Goal: Information Seeking & Learning: Get advice/opinions

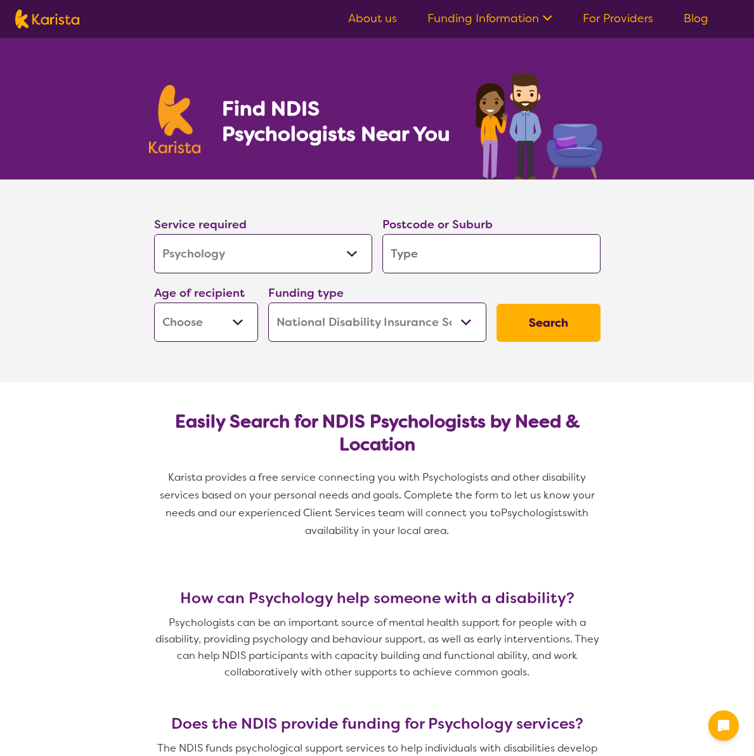
select select "Psychology"
select select "NDIS"
select select "Psychology"
select select "NDIS"
click at [267, 264] on select "Allied Health Assistant Assessment ([MEDICAL_DATA] or [MEDICAL_DATA]) Behaviour…" at bounding box center [263, 253] width 218 height 39
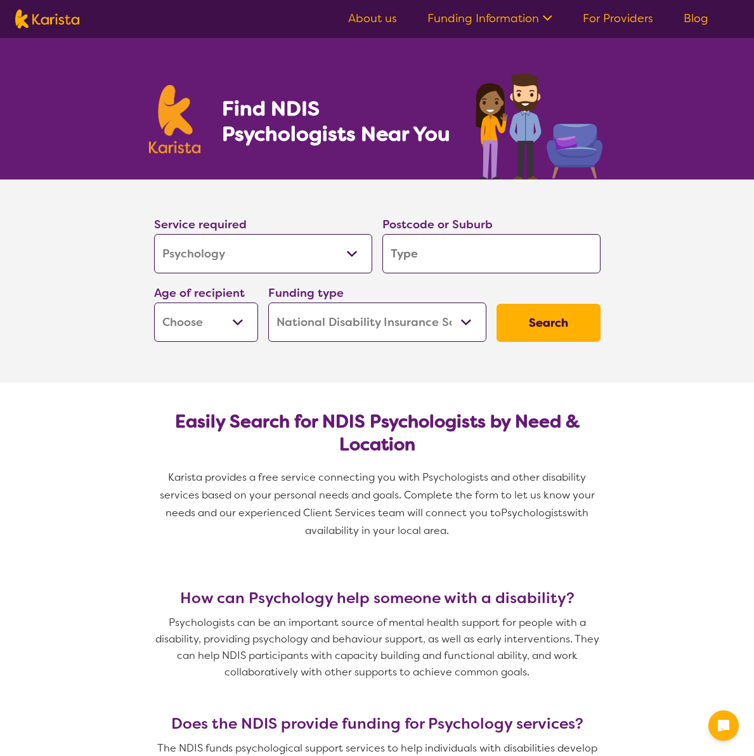
click at [267, 264] on select "Allied Health Assistant Assessment ([MEDICAL_DATA] or [MEDICAL_DATA]) Behaviour…" at bounding box center [263, 253] width 218 height 39
click at [496, 270] on input "search" at bounding box center [491, 253] width 218 height 39
type input "3"
type input "30"
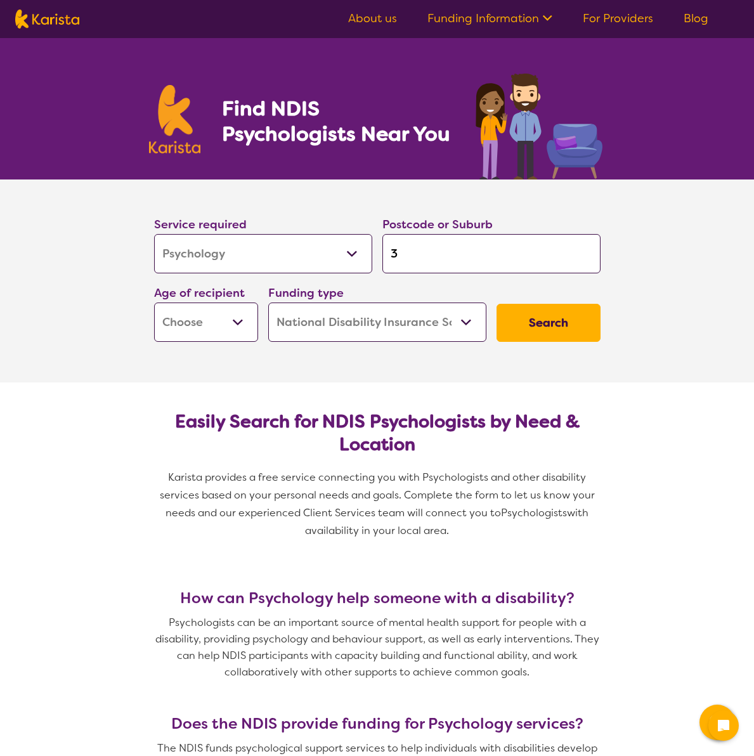
type input "30"
type input "301"
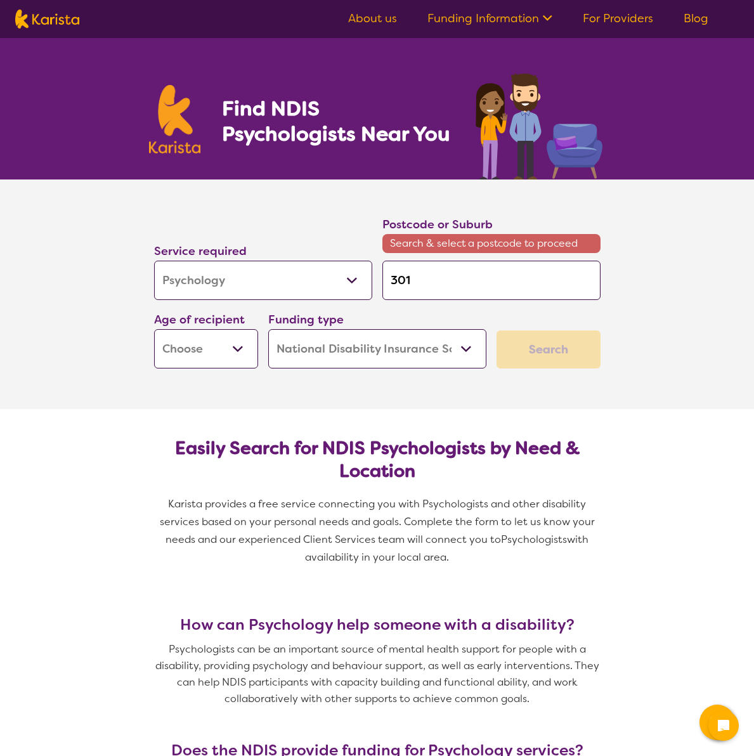
type input "3015"
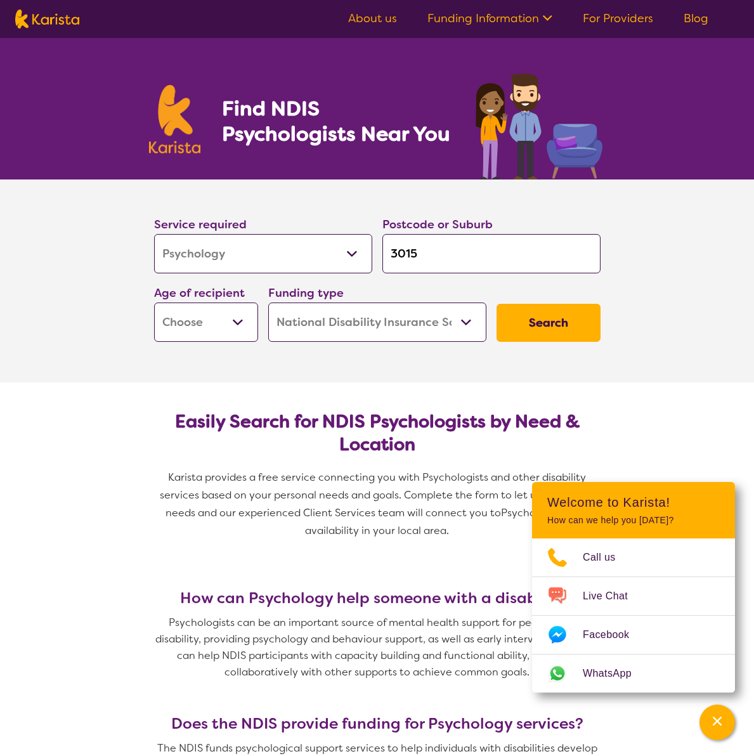
type input "301"
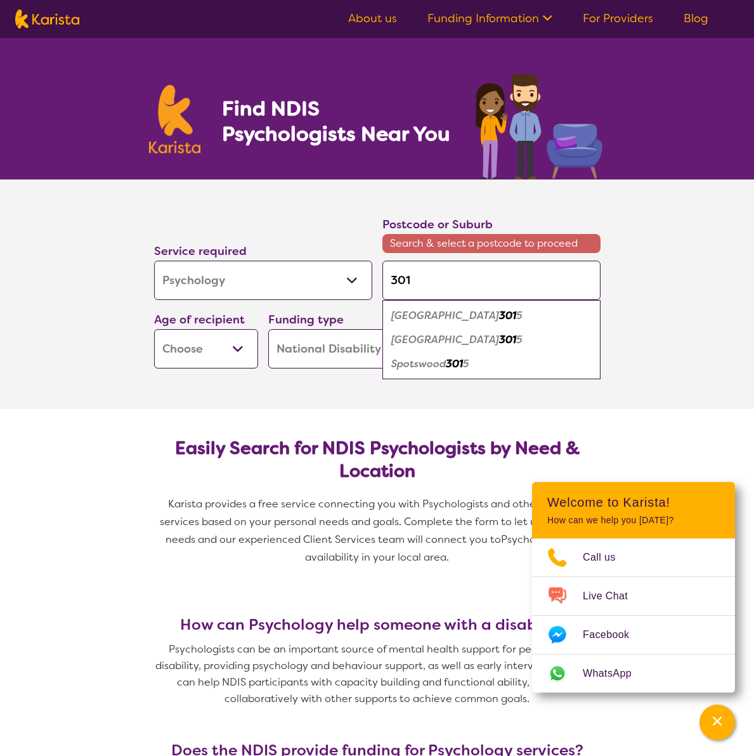
type input "3012"
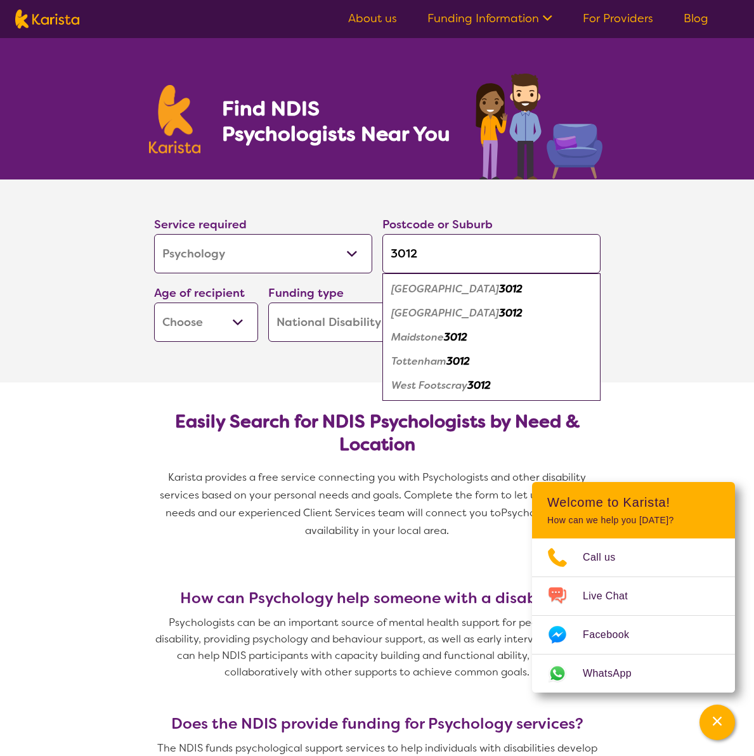
type input "3012"
click at [422, 339] on em "Maidstone" at bounding box center [417, 336] width 53 height 13
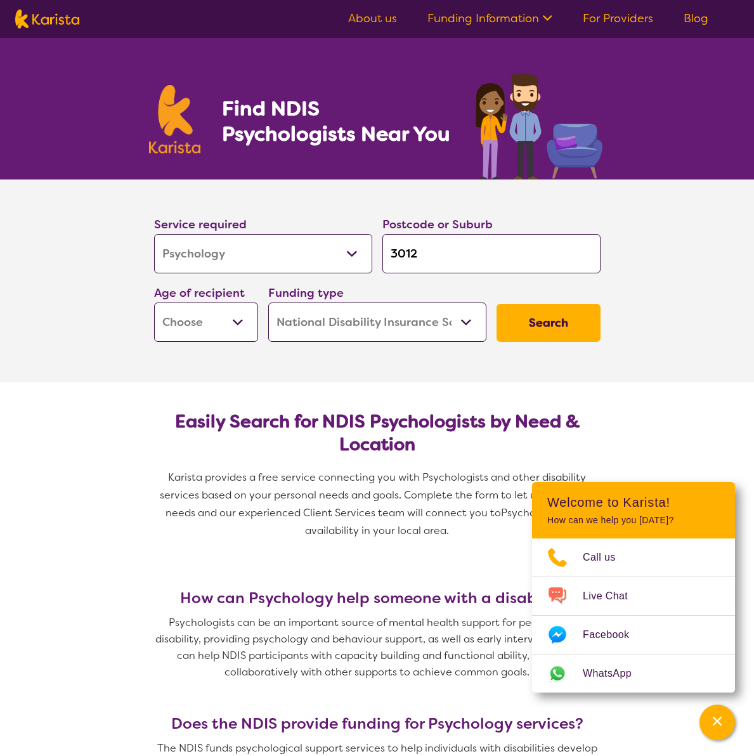
click at [227, 330] on select "Early Childhood - 0 to 9 Child - 10 to 11 Adolescent - 12 to 17 Adult - 18 to 6…" at bounding box center [206, 322] width 104 height 39
select select "EC"
click at [154, 303] on select "Early Childhood - 0 to 9 Child - 10 to 11 Adolescent - 12 to 17 Adult - 18 to 6…" at bounding box center [206, 322] width 104 height 39
select select "EC"
click at [390, 323] on select "Home Care Package (HCP) National Disability Insurance Scheme (NDIS) I don't know" at bounding box center [377, 322] width 218 height 39
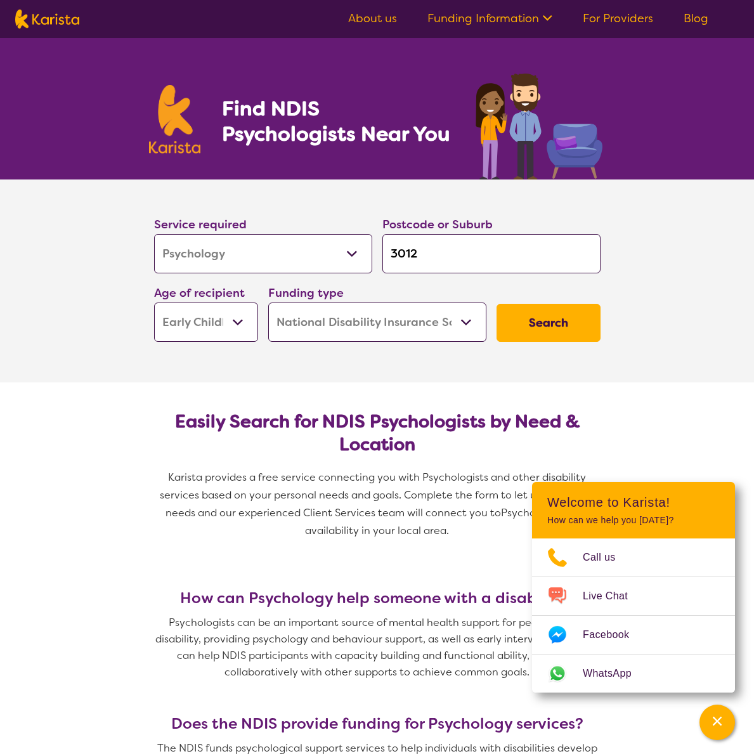
drag, startPoint x: 743, startPoint y: 355, endPoint x: 729, endPoint y: 348, distance: 15.0
click at [743, 355] on section "Service required Allied Health Assistant Assessment ([MEDICAL_DATA] or [MEDICAL…" at bounding box center [377, 280] width 754 height 203
click at [568, 322] on button "Search" at bounding box center [549, 323] width 104 height 38
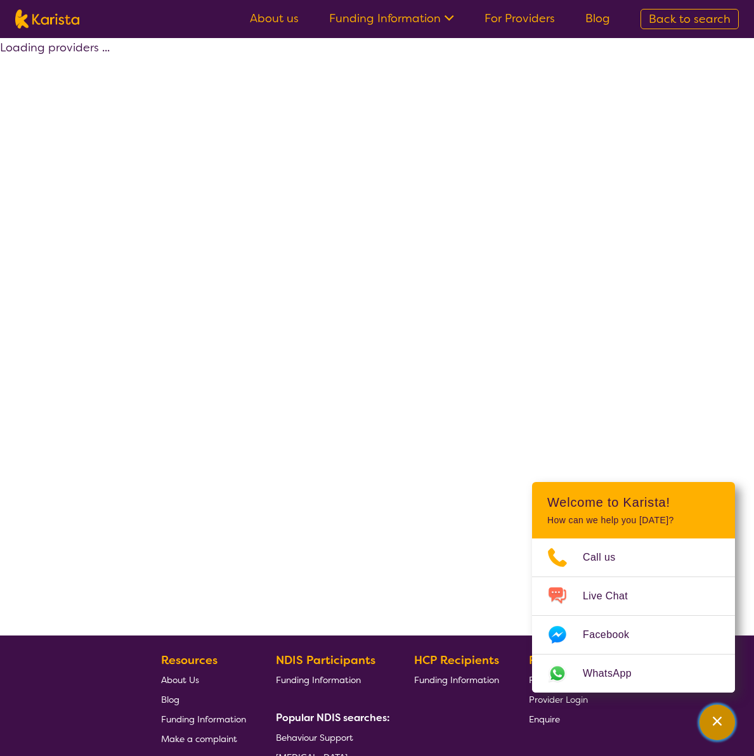
click at [729, 723] on div "Channel Menu" at bounding box center [717, 722] width 25 height 28
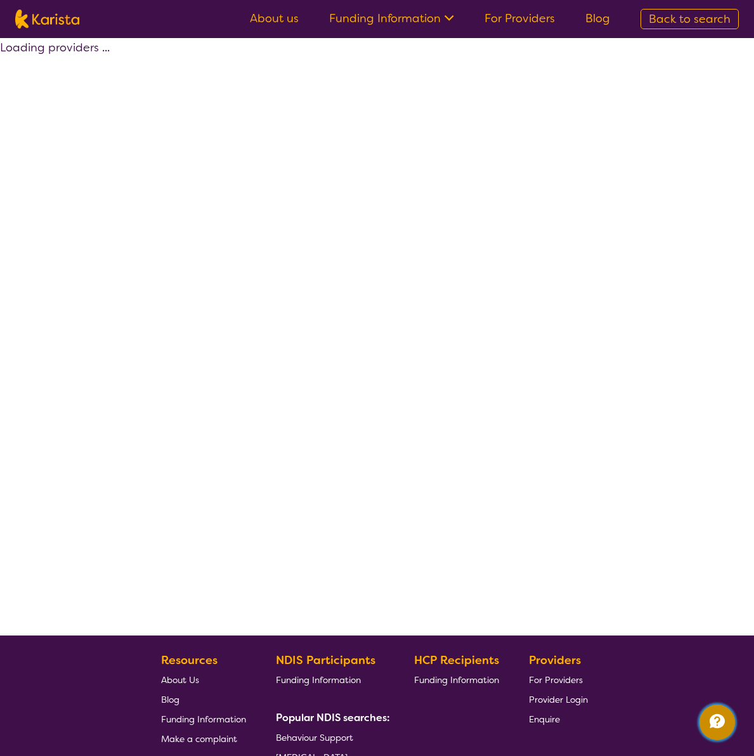
select select "by_score"
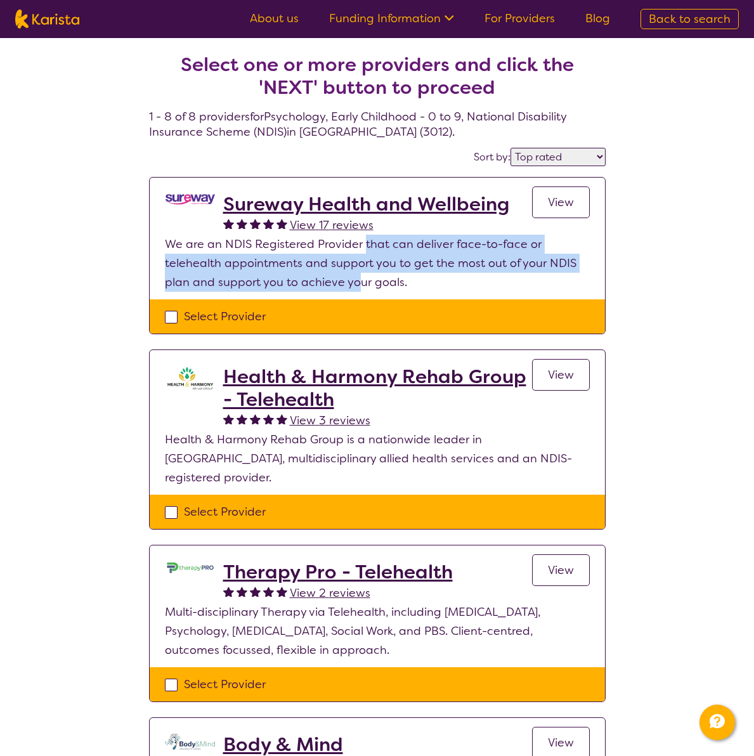
drag, startPoint x: 365, startPoint y: 244, endPoint x: 360, endPoint y: 277, distance: 34.0
click at [360, 277] on p "We are an NDIS Registered Provider that can deliver face-to-face or telehealth …" at bounding box center [377, 263] width 425 height 57
drag, startPoint x: 282, startPoint y: 275, endPoint x: 281, endPoint y: 252, distance: 22.9
click at [281, 252] on p "We are an NDIS Registered Provider that can deliver face-to-face or telehealth …" at bounding box center [377, 263] width 425 height 57
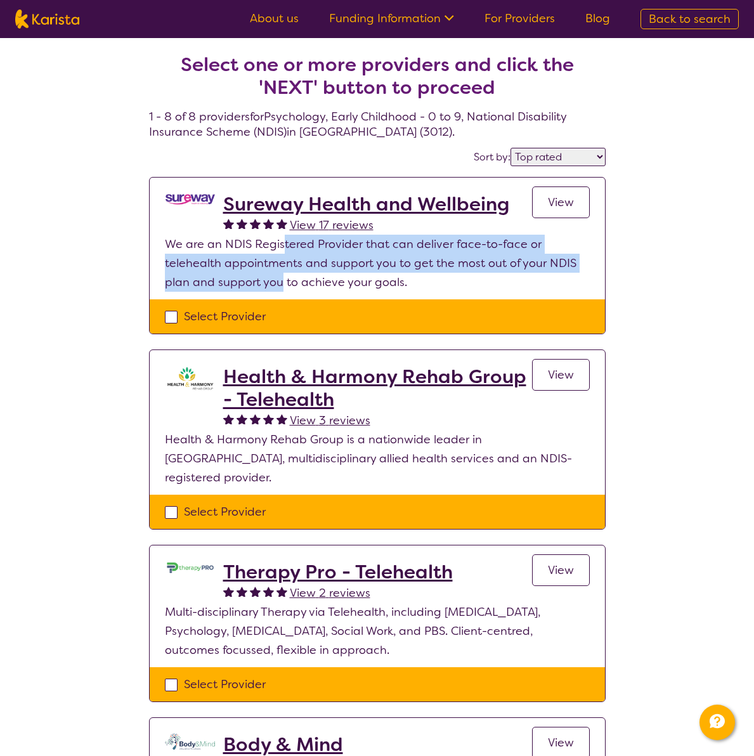
click at [281, 252] on p "We are an NDIS Registered Provider that can deliver face-to-face or telehealth …" at bounding box center [377, 263] width 425 height 57
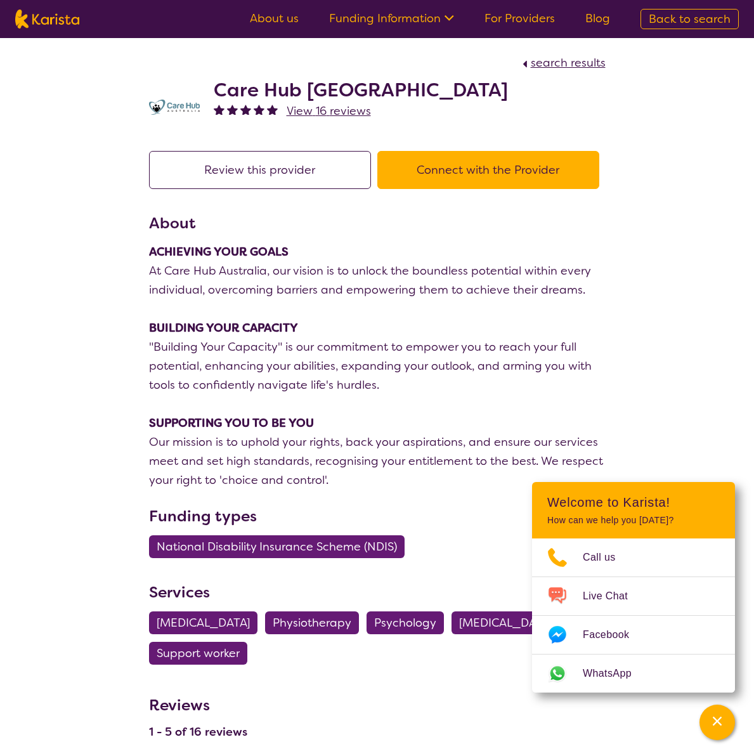
click at [496, 163] on button "Connect with the Provider" at bounding box center [488, 170] width 222 height 38
click at [235, 88] on h2 "Care Hub [GEOGRAPHIC_DATA]" at bounding box center [361, 90] width 294 height 23
drag, startPoint x: 235, startPoint y: 88, endPoint x: 319, endPoint y: 87, distance: 84.4
click at [319, 87] on h2 "Care Hub [GEOGRAPHIC_DATA]" at bounding box center [361, 90] width 294 height 23
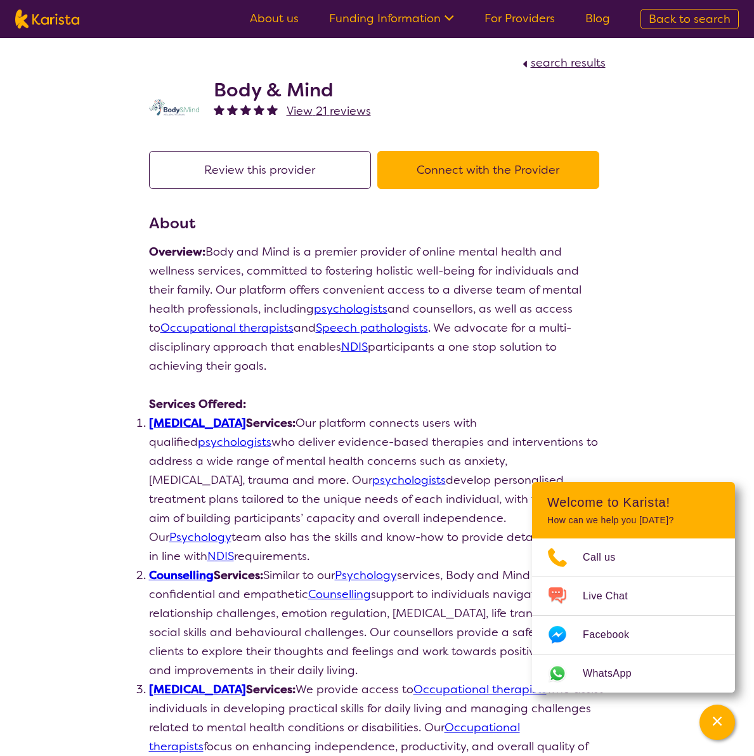
click at [236, 84] on h2 "Body & Mind" at bounding box center [292, 90] width 157 height 23
drag, startPoint x: 236, startPoint y: 84, endPoint x: 278, endPoint y: 84, distance: 42.5
click at [278, 84] on h2 "Body & Mind" at bounding box center [292, 90] width 157 height 23
click at [316, 84] on h2 "Body & Mind" at bounding box center [292, 90] width 157 height 23
drag, startPoint x: 316, startPoint y: 84, endPoint x: 240, endPoint y: 84, distance: 76.7
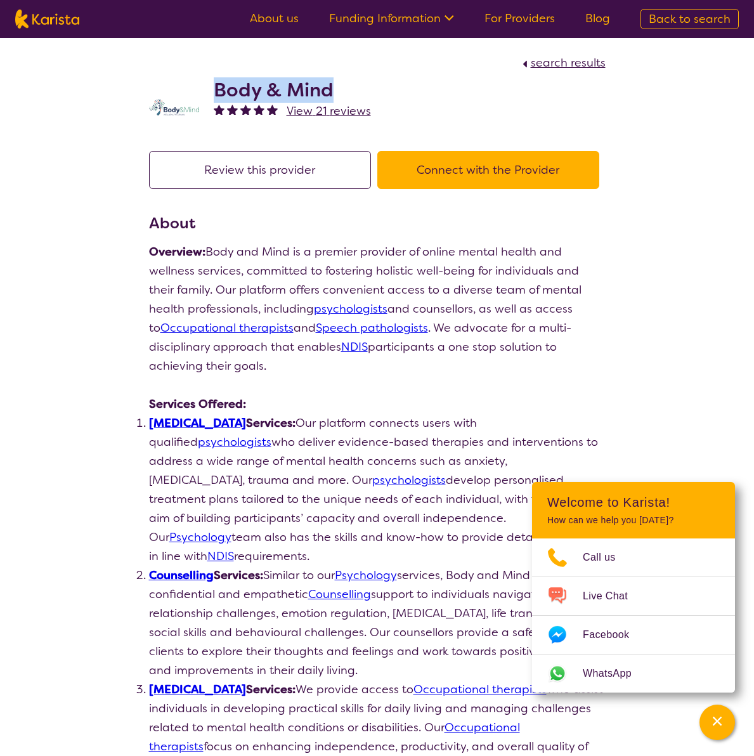
click at [240, 84] on h2 "Body & Mind" at bounding box center [292, 90] width 157 height 23
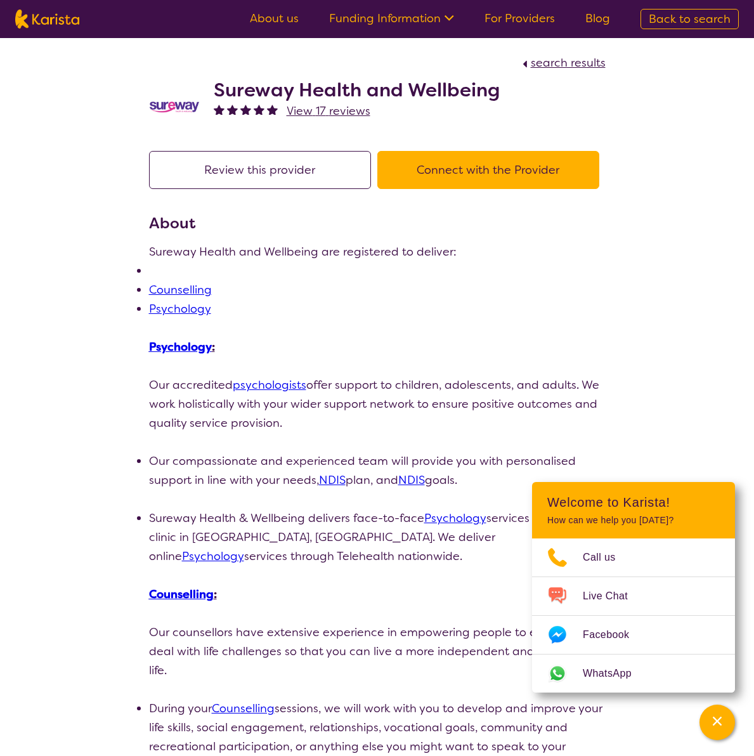
click at [249, 91] on h2 "Sureway Health and Wellbeing" at bounding box center [357, 90] width 286 height 23
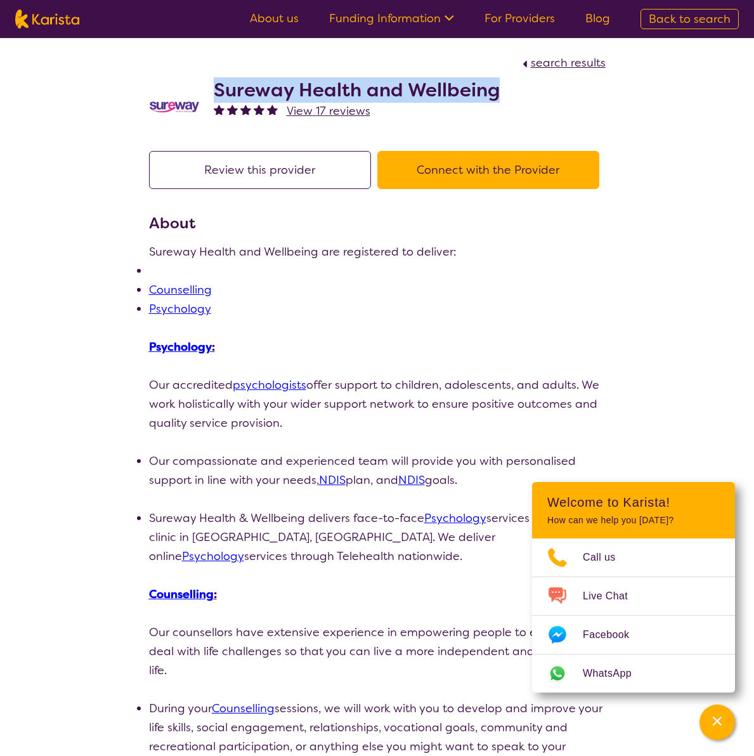
drag, startPoint x: 249, startPoint y: 91, endPoint x: 430, endPoint y: 89, distance: 181.4
click at [430, 89] on h2 "Sureway Health and Wellbeing" at bounding box center [357, 90] width 286 height 23
